Goal: Use online tool/utility: Utilize a website feature to perform a specific function

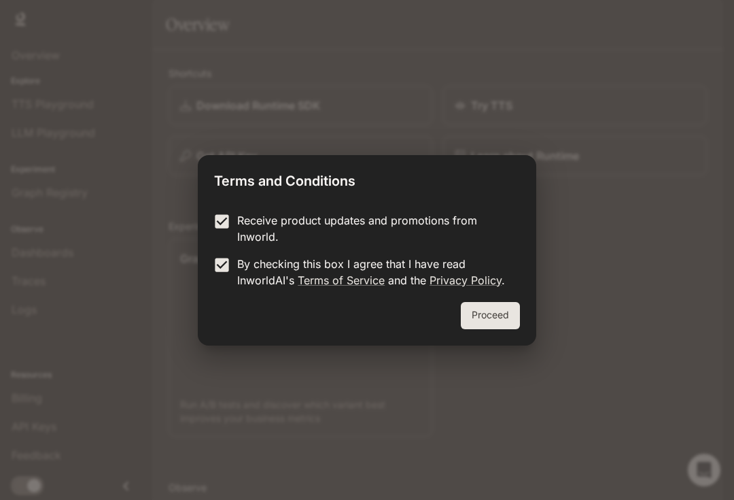
click at [487, 314] on button "Proceed" at bounding box center [490, 315] width 59 height 27
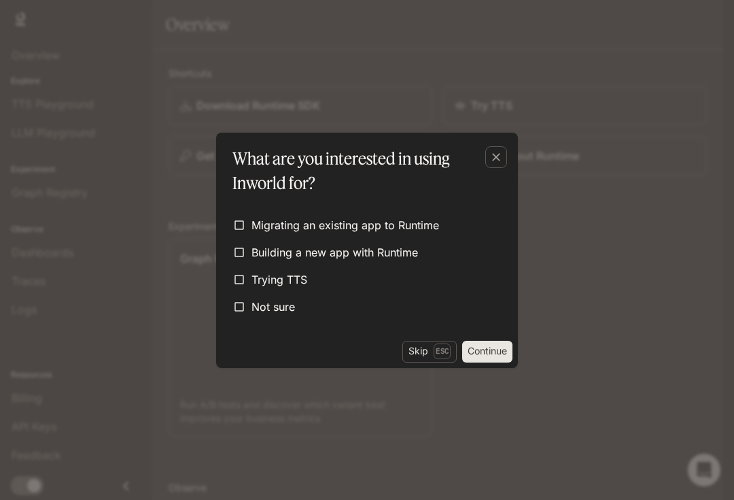
click at [494, 155] on icon "button" at bounding box center [496, 157] width 8 height 8
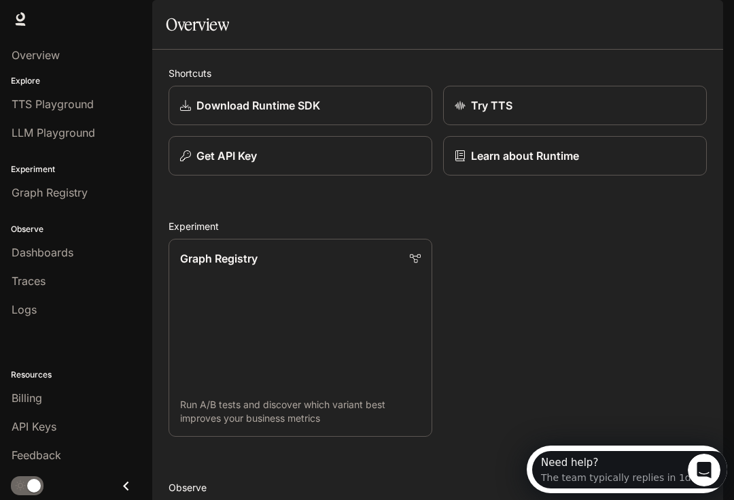
click at [664, 362] on div "Graph Registry Run A/B tests and discover which variant best improves your busi…" at bounding box center [432, 332] width 549 height 209
click at [616, 125] on link "Try TTS" at bounding box center [575, 105] width 264 height 39
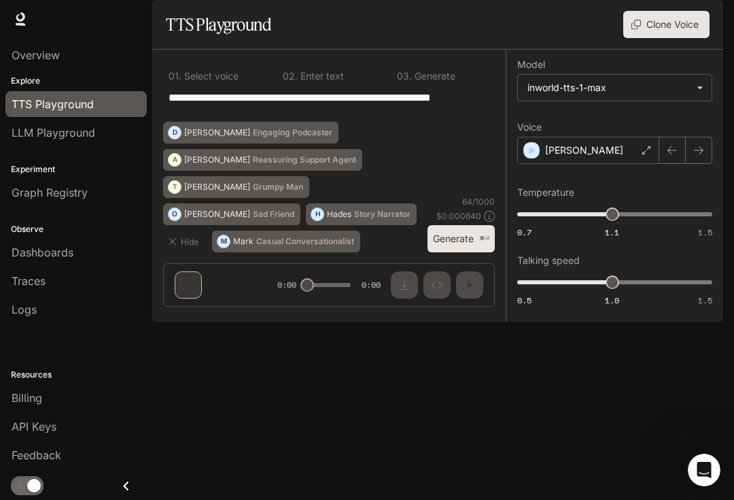
click at [689, 38] on button "Clone Voice" at bounding box center [666, 24] width 86 height 27
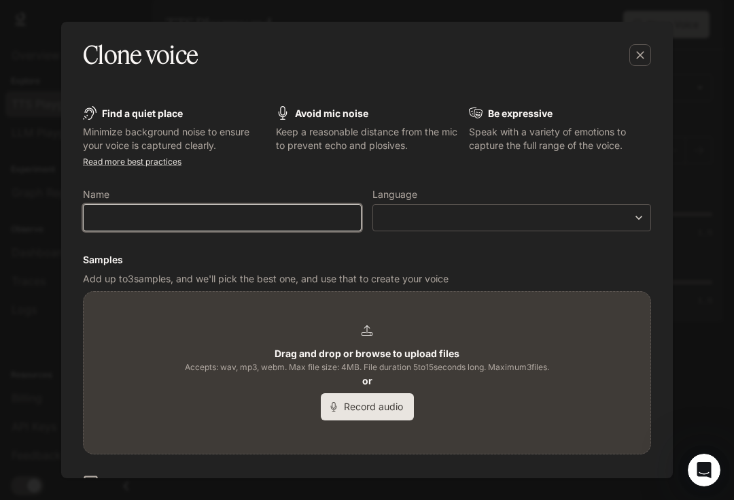
click at [307, 215] on input "text" at bounding box center [222, 218] width 277 height 14
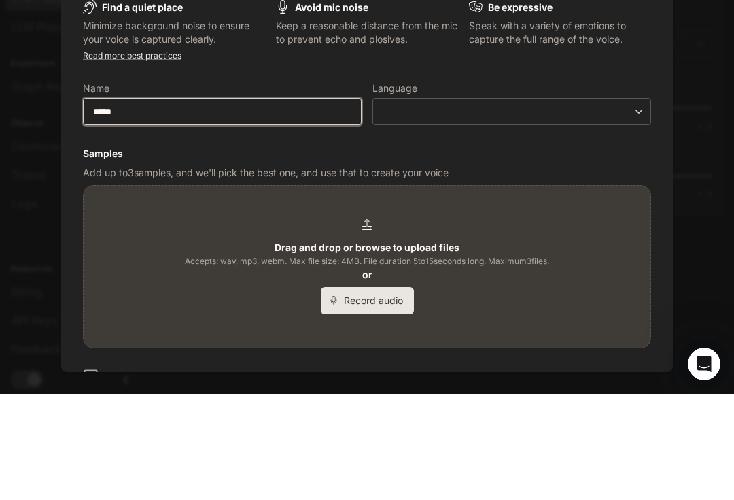
type input "*****"
click at [494, 190] on label "Language" at bounding box center [512, 197] width 279 height 14
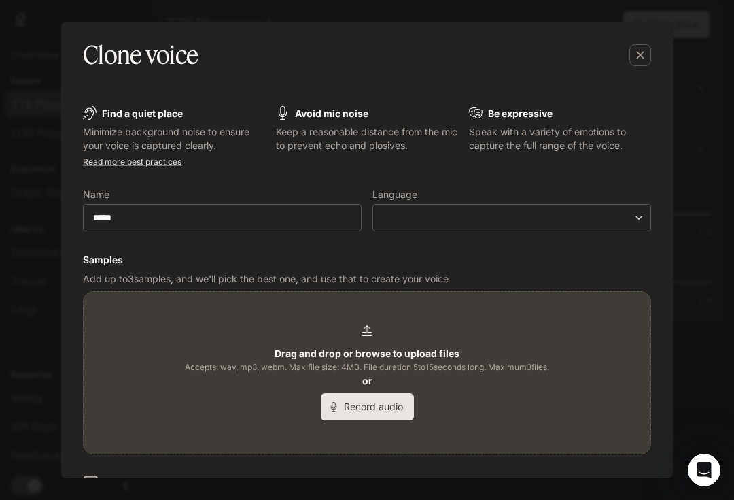
click at [483, 219] on body "**********" at bounding box center [367, 250] width 734 height 500
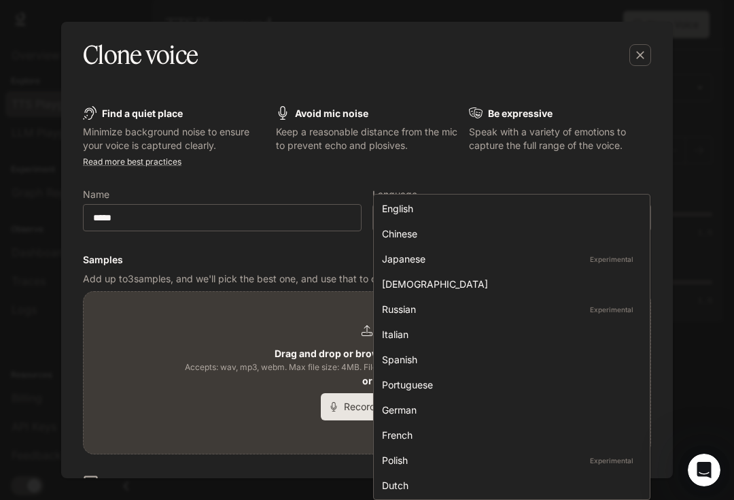
click at [508, 207] on div "English" at bounding box center [509, 208] width 254 height 14
type input "*****"
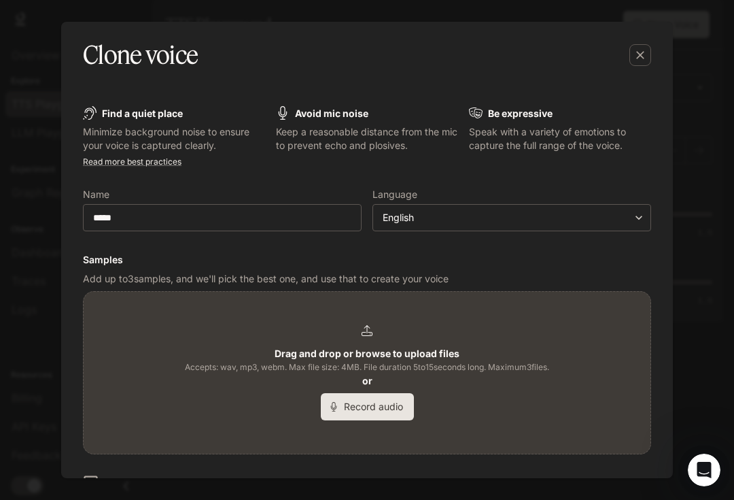
click at [392, 407] on button "Record audio" at bounding box center [367, 406] width 93 height 27
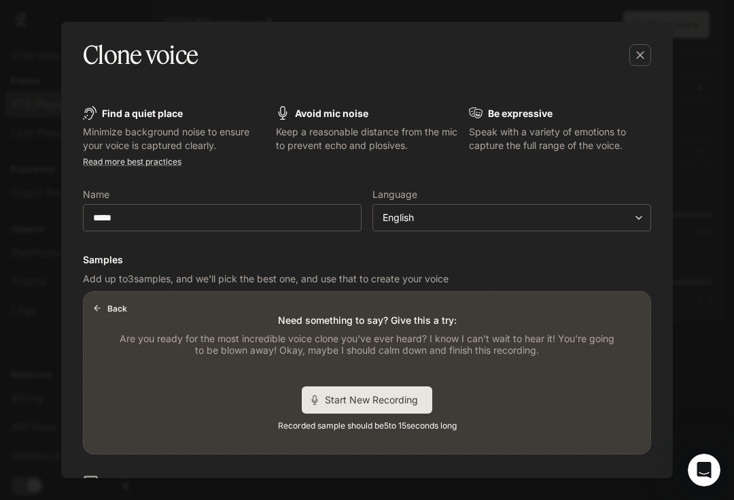
click at [407, 400] on span "Start New Recording" at bounding box center [376, 399] width 102 height 14
click at [309, 388] on div "Stop Recording 00:03" at bounding box center [367, 400] width 163 height 28
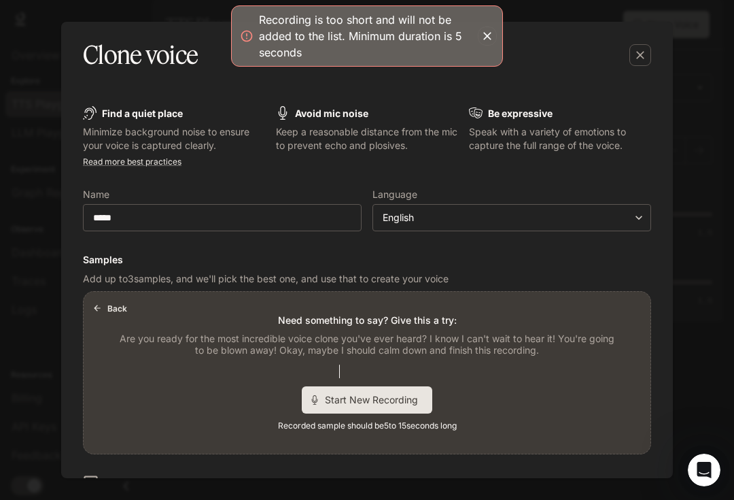
click at [395, 406] on div "Start New Recording" at bounding box center [367, 399] width 131 height 27
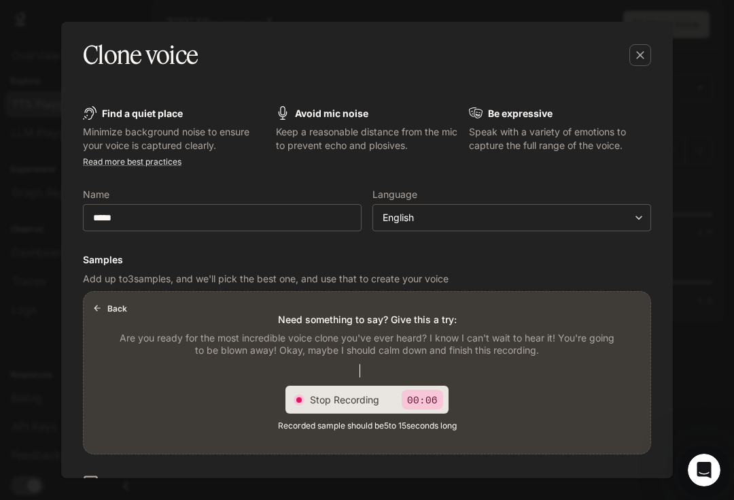
click at [337, 396] on span "Stop Recording" at bounding box center [350, 399] width 81 height 14
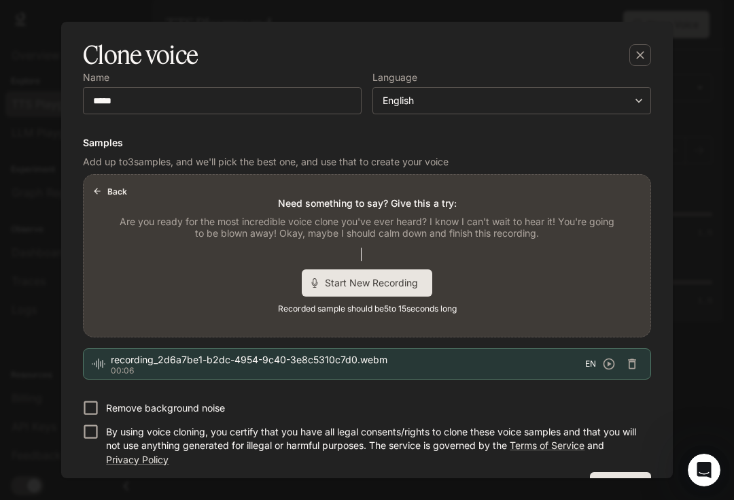
scroll to position [120, 0]
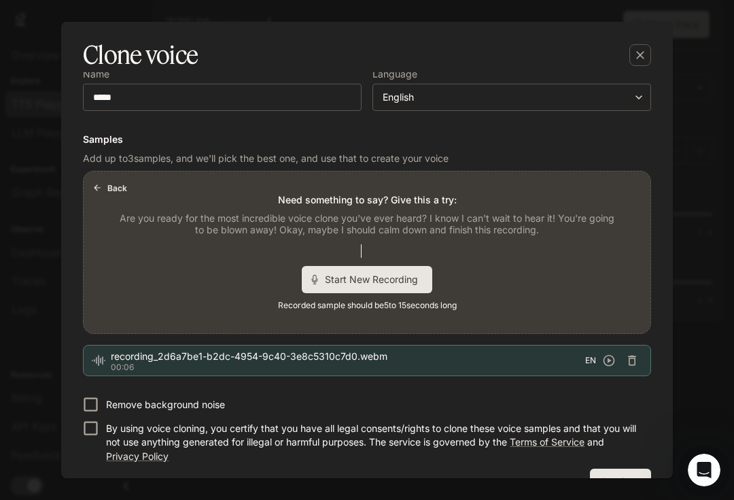
click at [611, 356] on icon "button" at bounding box center [610, 361] width 12 height 12
click at [604, 361] on icon "button" at bounding box center [610, 361] width 12 height 12
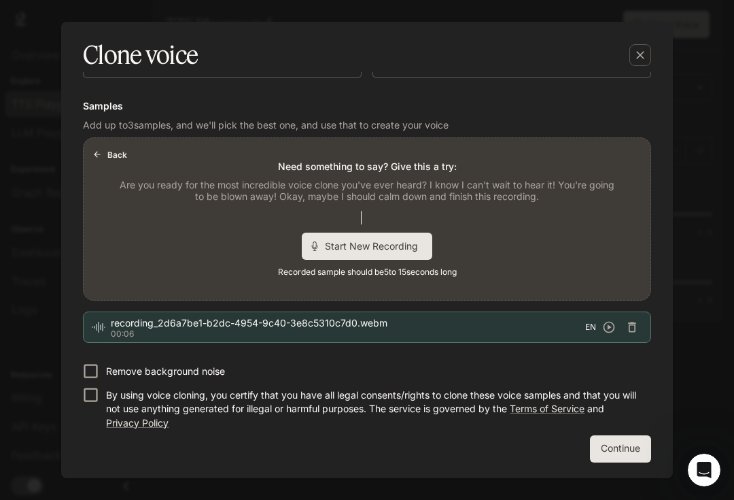
scroll to position [153, 0]
click at [617, 454] on button "Continue" at bounding box center [620, 449] width 61 height 27
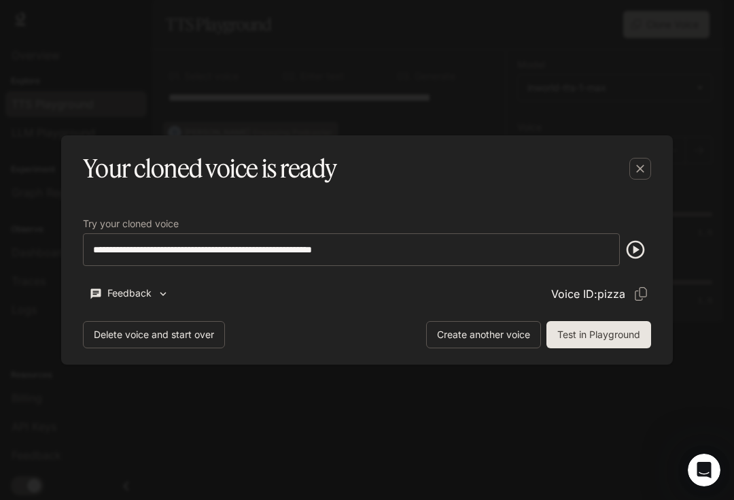
scroll to position [0, 0]
click at [641, 237] on button "button" at bounding box center [635, 249] width 31 height 33
click at [627, 343] on button "Test in Playground" at bounding box center [599, 334] width 105 height 27
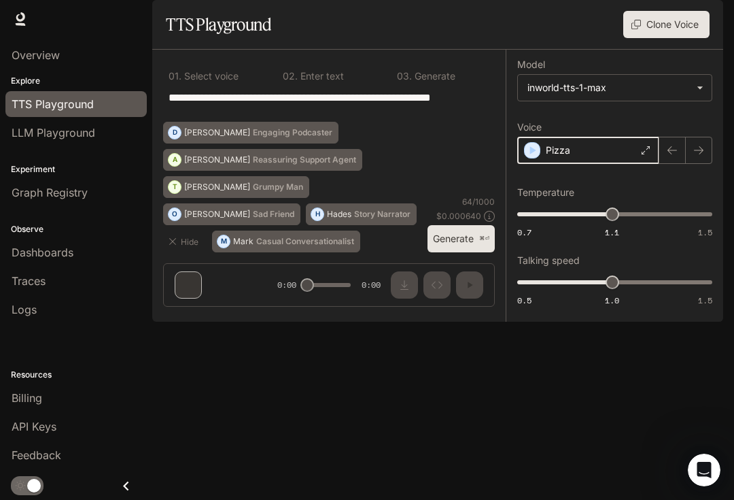
click at [527, 157] on icon "button" at bounding box center [533, 150] width 14 height 14
click at [471, 253] on button "Generate ⌘⏎" at bounding box center [461, 239] width 67 height 28
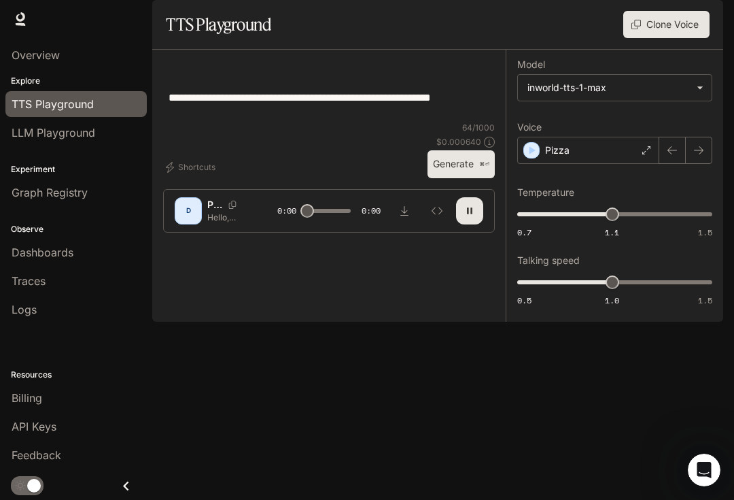
click at [441, 122] on div "**********" at bounding box center [329, 105] width 332 height 33
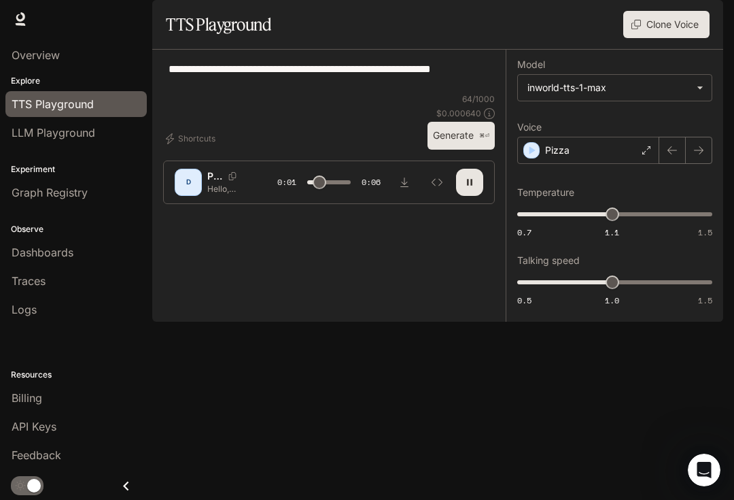
click at [674, 38] on button "Clone Voice" at bounding box center [666, 24] width 86 height 27
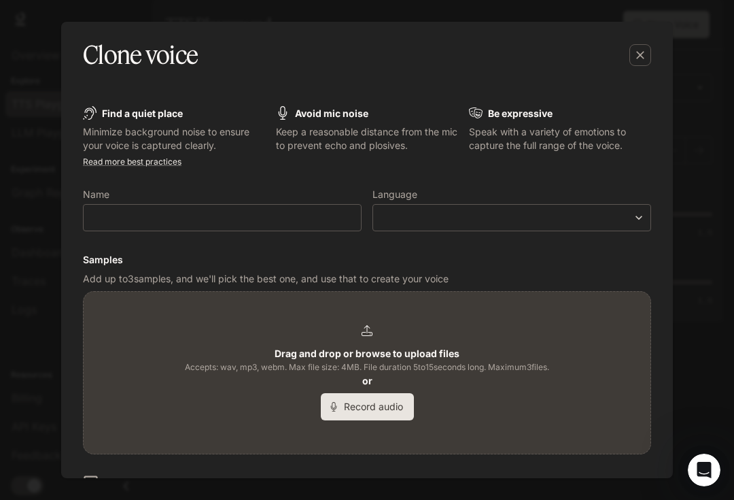
click at [377, 402] on button "Record audio" at bounding box center [367, 406] width 93 height 27
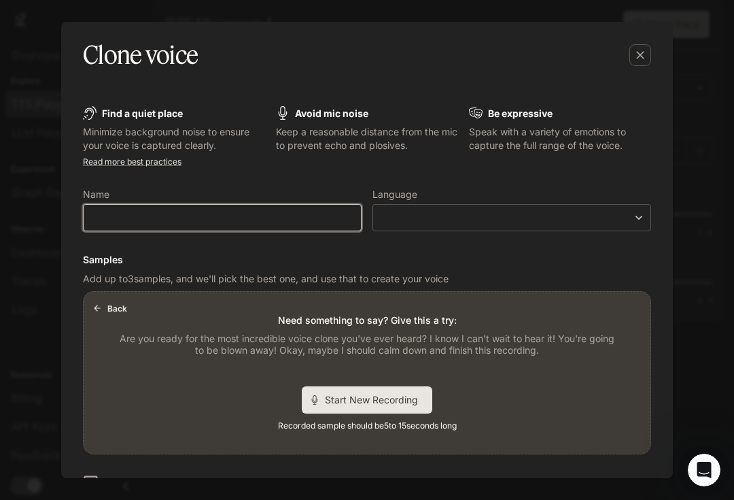
click at [112, 223] on input "text" at bounding box center [222, 218] width 277 height 14
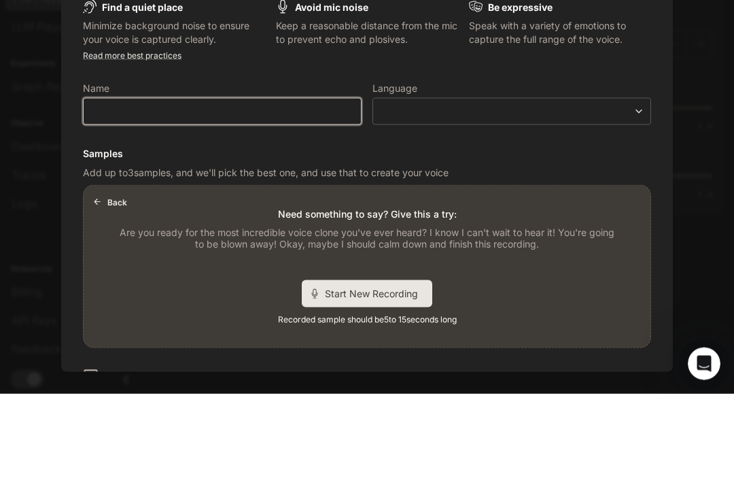
type input "*"
type input "*****"
click at [512, 111] on body "**********" at bounding box center [367, 250] width 734 height 500
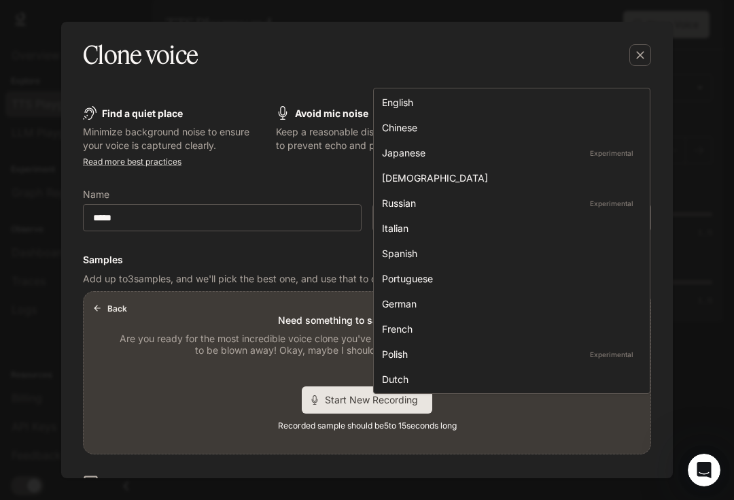
click at [445, 95] on li "English" at bounding box center [512, 102] width 271 height 22
type input "*****"
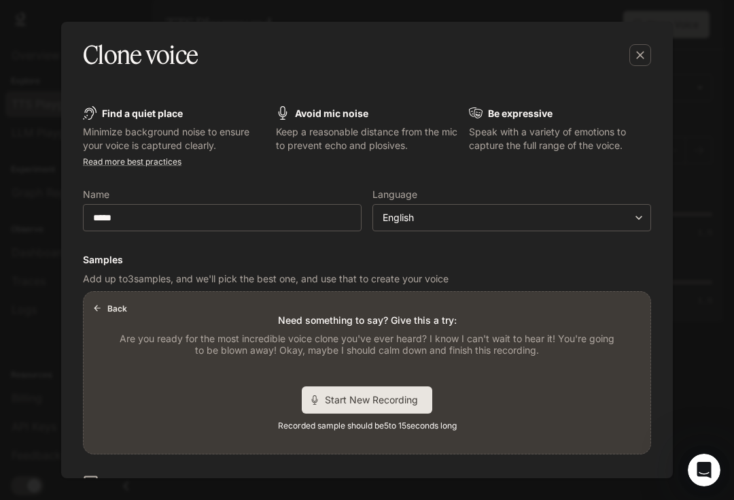
click at [395, 408] on div "Start New Recording" at bounding box center [367, 399] width 131 height 27
click at [352, 395] on span "Stop Recording" at bounding box center [350, 399] width 81 height 14
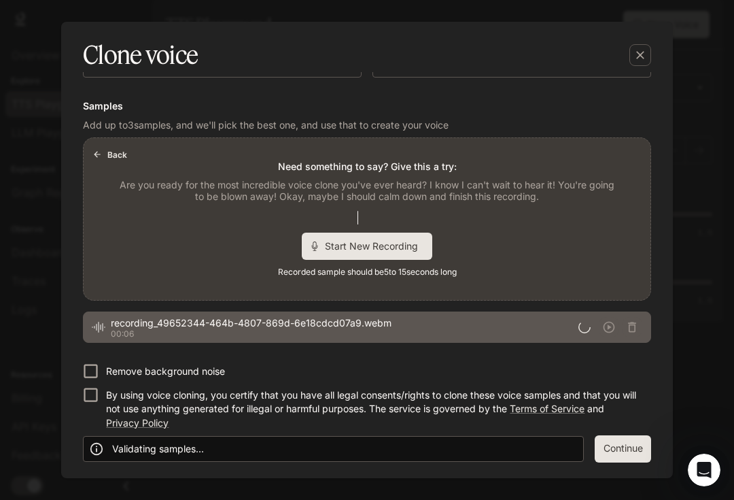
scroll to position [153, 0]
click at [650, 453] on button "Continue" at bounding box center [623, 449] width 56 height 27
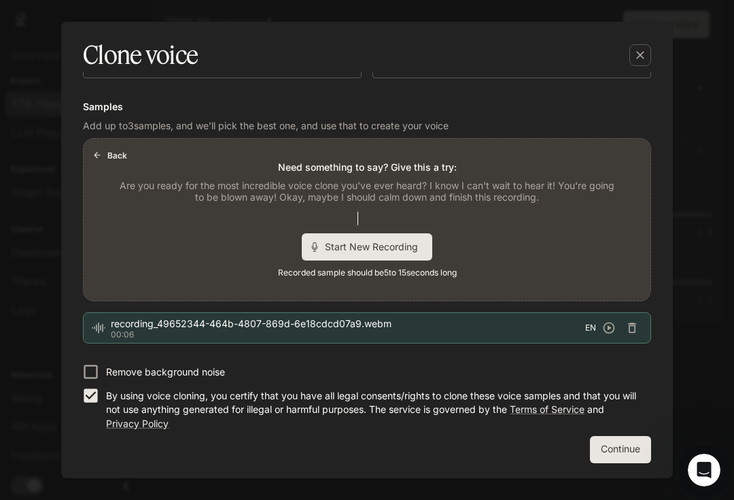
click at [621, 443] on button "Continue" at bounding box center [620, 449] width 61 height 27
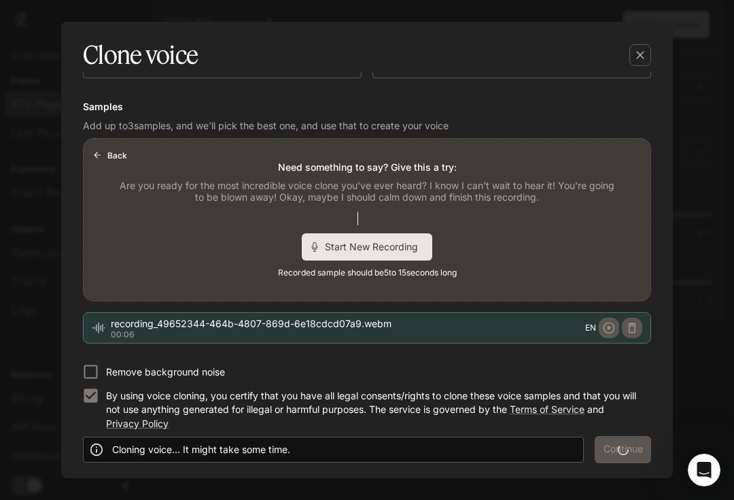
scroll to position [0, 0]
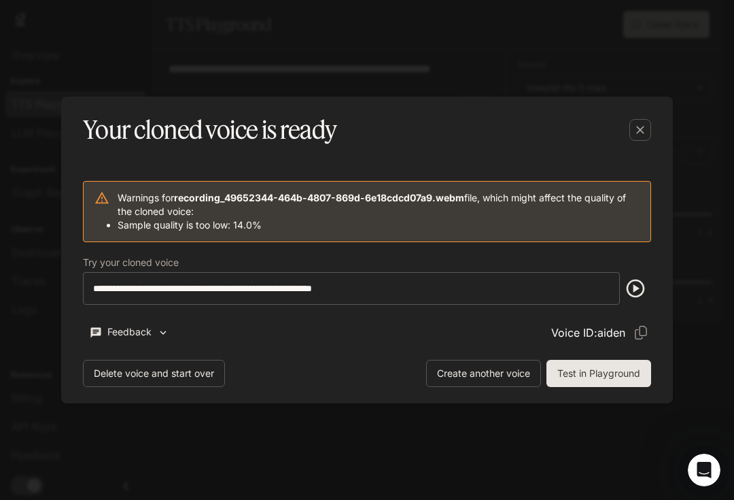
click at [634, 293] on icon "button" at bounding box center [636, 288] width 22 height 22
click at [633, 295] on icon "button" at bounding box center [636, 288] width 22 height 22
click at [645, 139] on div "button" at bounding box center [641, 130] width 22 height 22
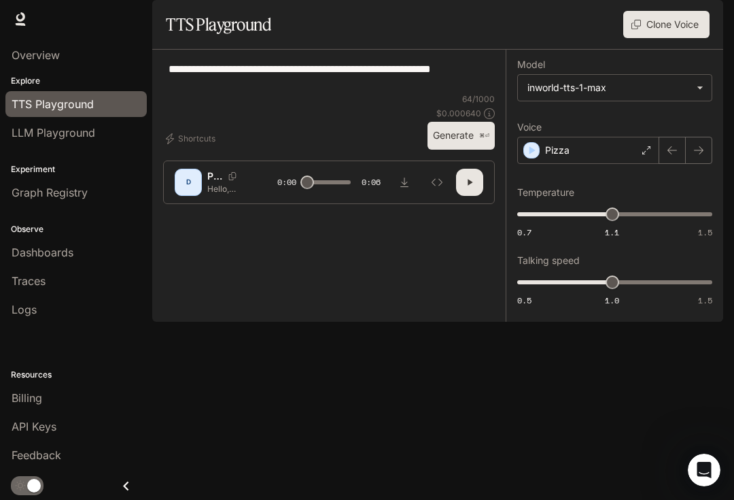
click at [479, 196] on button "button" at bounding box center [469, 182] width 27 height 27
type input "*"
